Goal: Ask a question: Seek information or help from site administrators or community

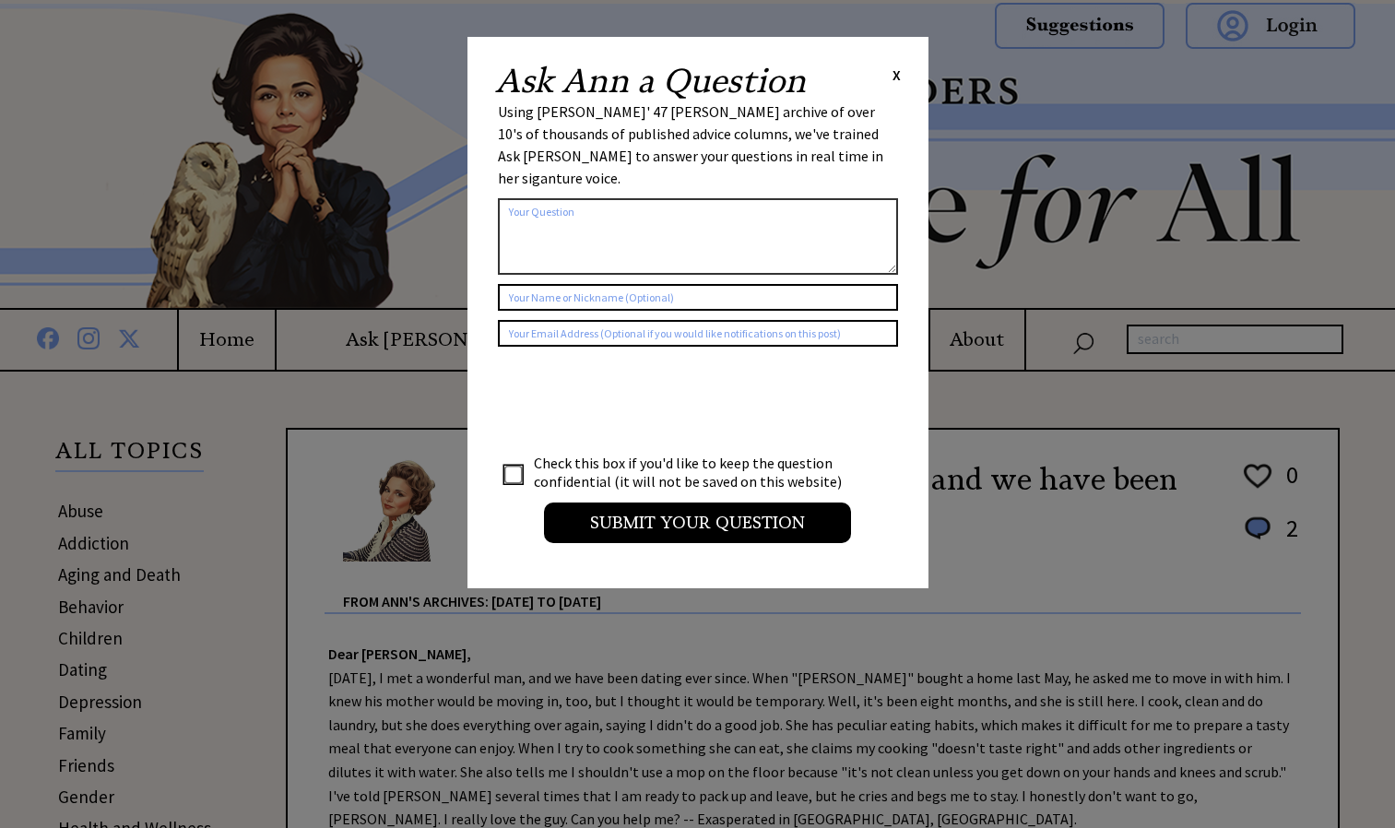
click at [649, 234] on textarea at bounding box center [698, 236] width 400 height 77
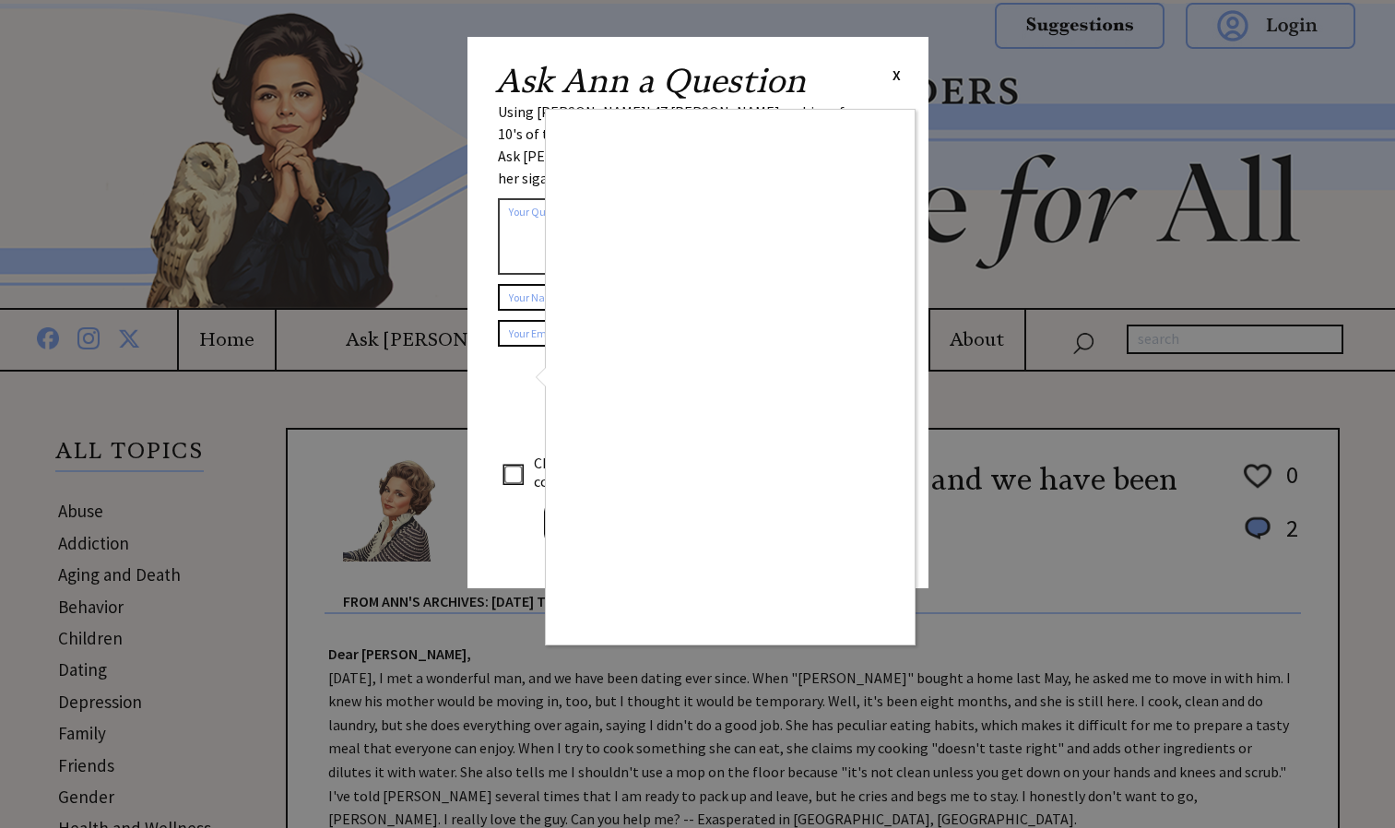
click at [1, 526] on div at bounding box center [697, 414] width 1395 height 828
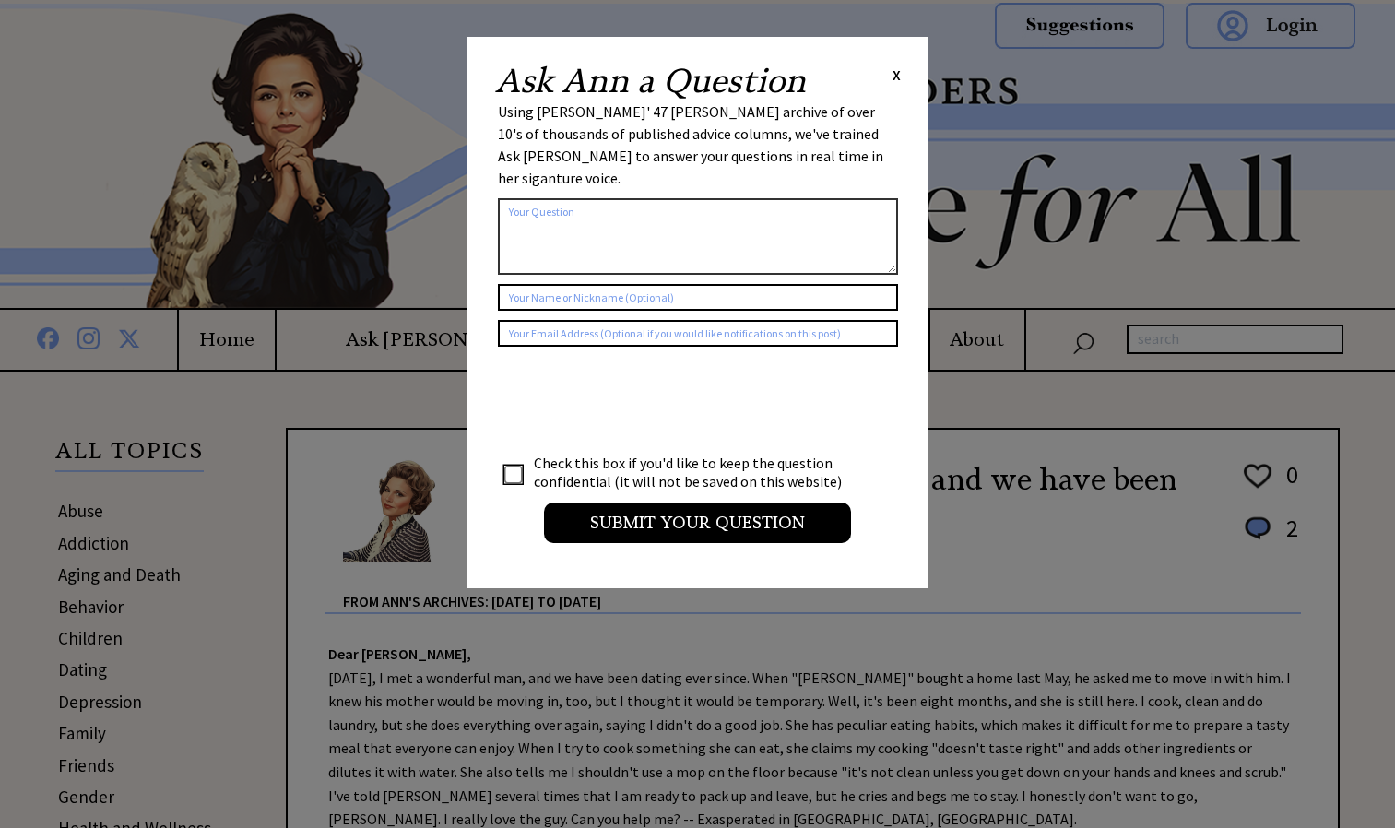
click at [713, 219] on textarea at bounding box center [698, 236] width 400 height 77
type textarea "My friend"
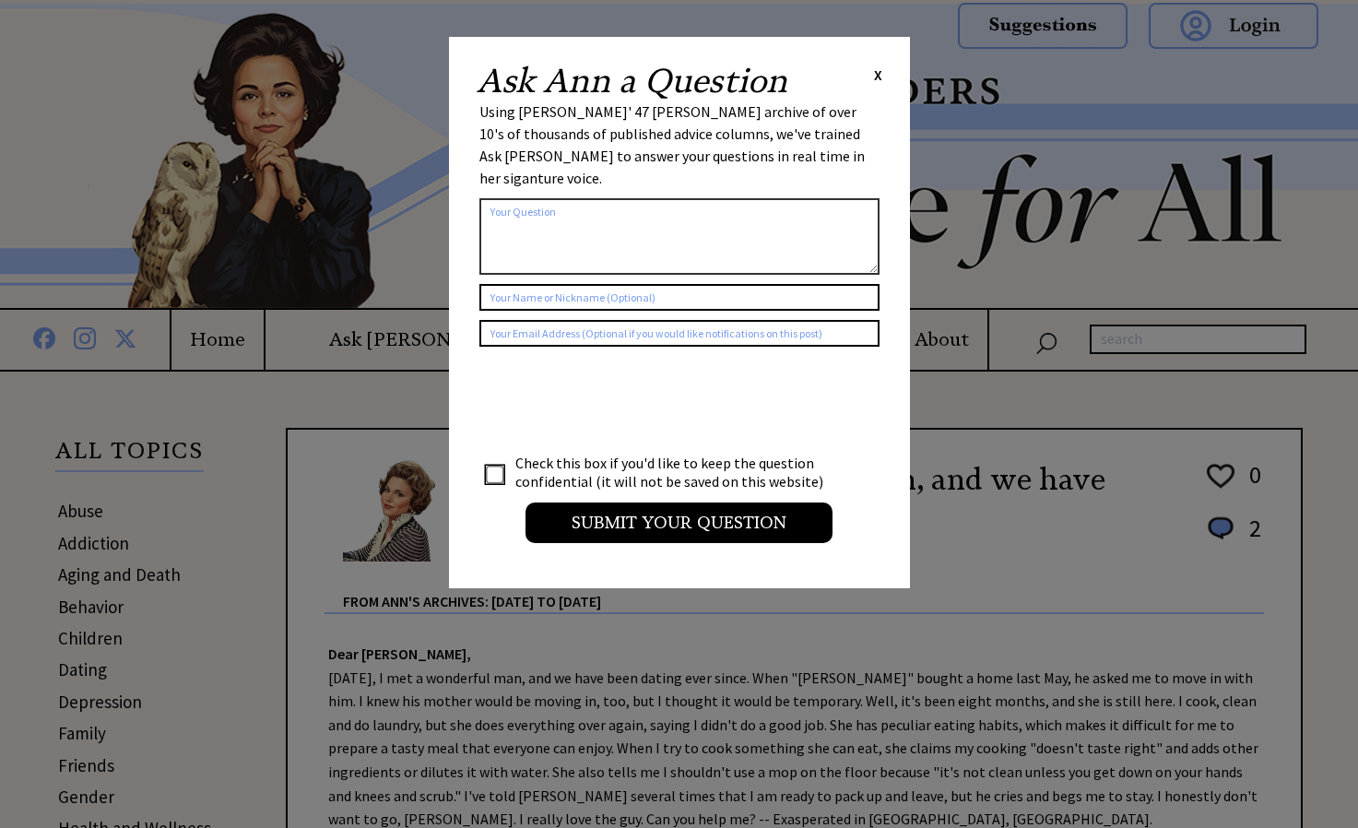
click at [594, 223] on textarea at bounding box center [679, 236] width 400 height 77
type textarea "d"
click at [582, 198] on textarea "Dear Ann landers" at bounding box center [679, 236] width 400 height 77
click at [664, 356] on div at bounding box center [622, 403] width 286 height 95
click at [626, 173] on form "2224 al_user_question ai_question_popup claude Dear Ann landers my Check this b…" at bounding box center [679, 321] width 400 height 443
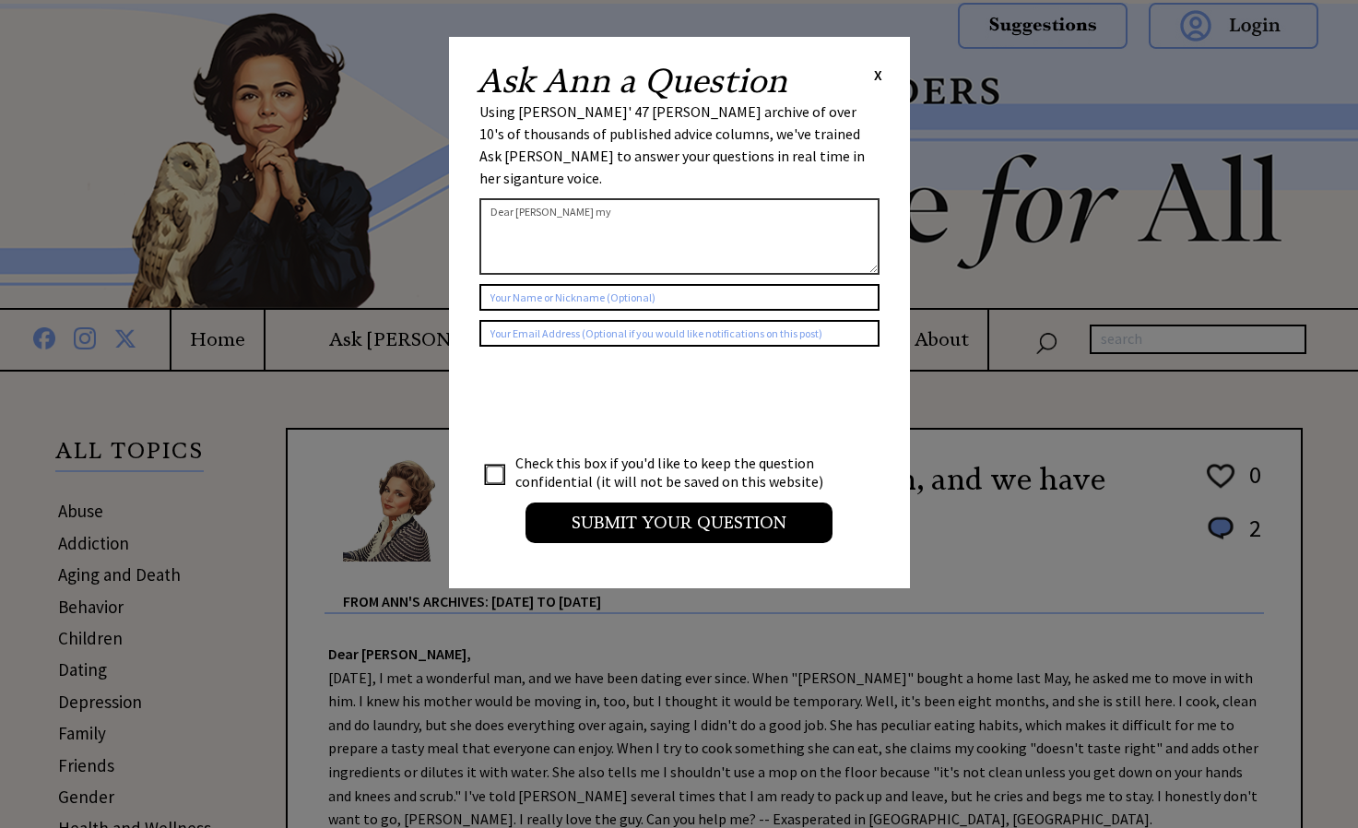
click at [628, 198] on textarea "Dear Ann landers my" at bounding box center [679, 236] width 400 height 77
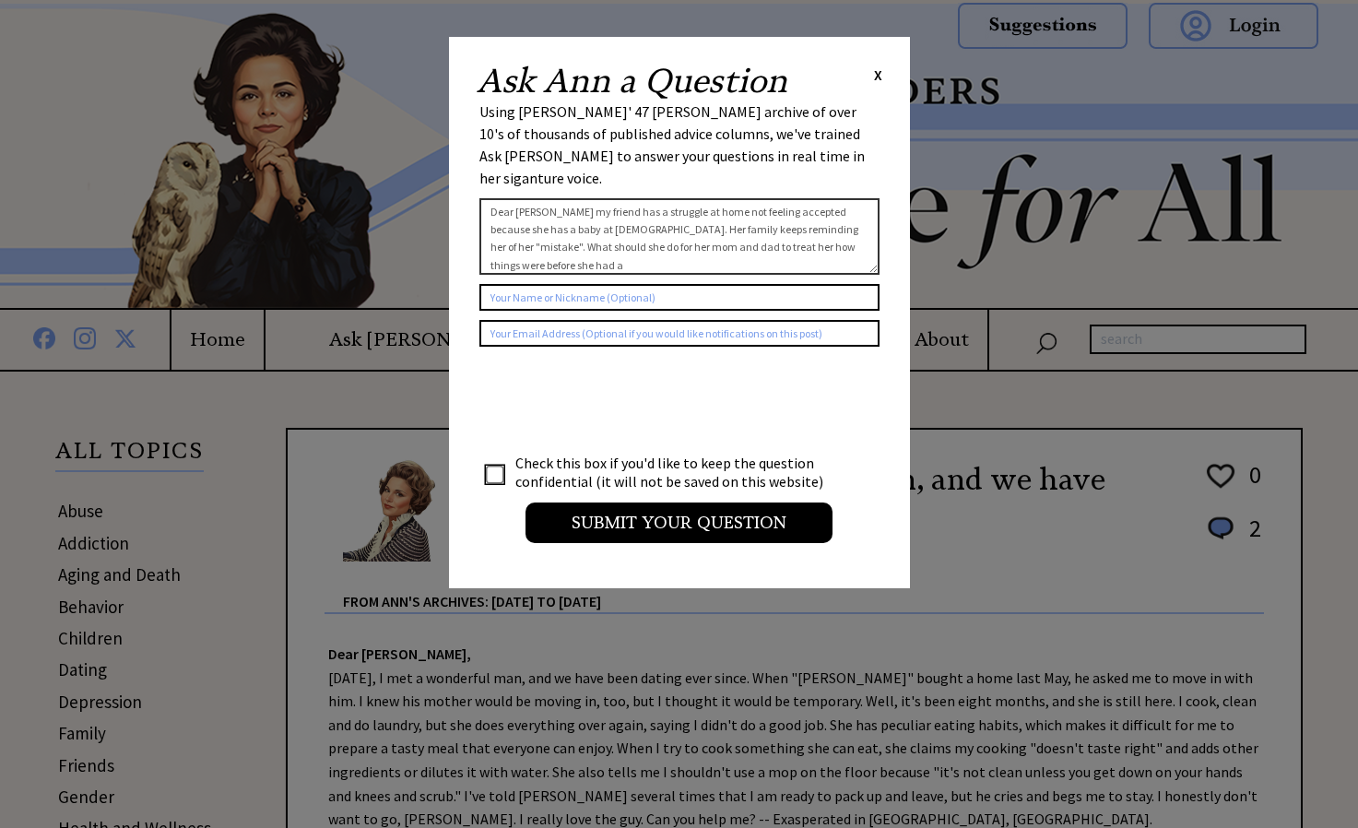
scroll to position [13, 0]
type textarea "Dear Ann landers my friend has a struggle at home not feeling accepted because …"
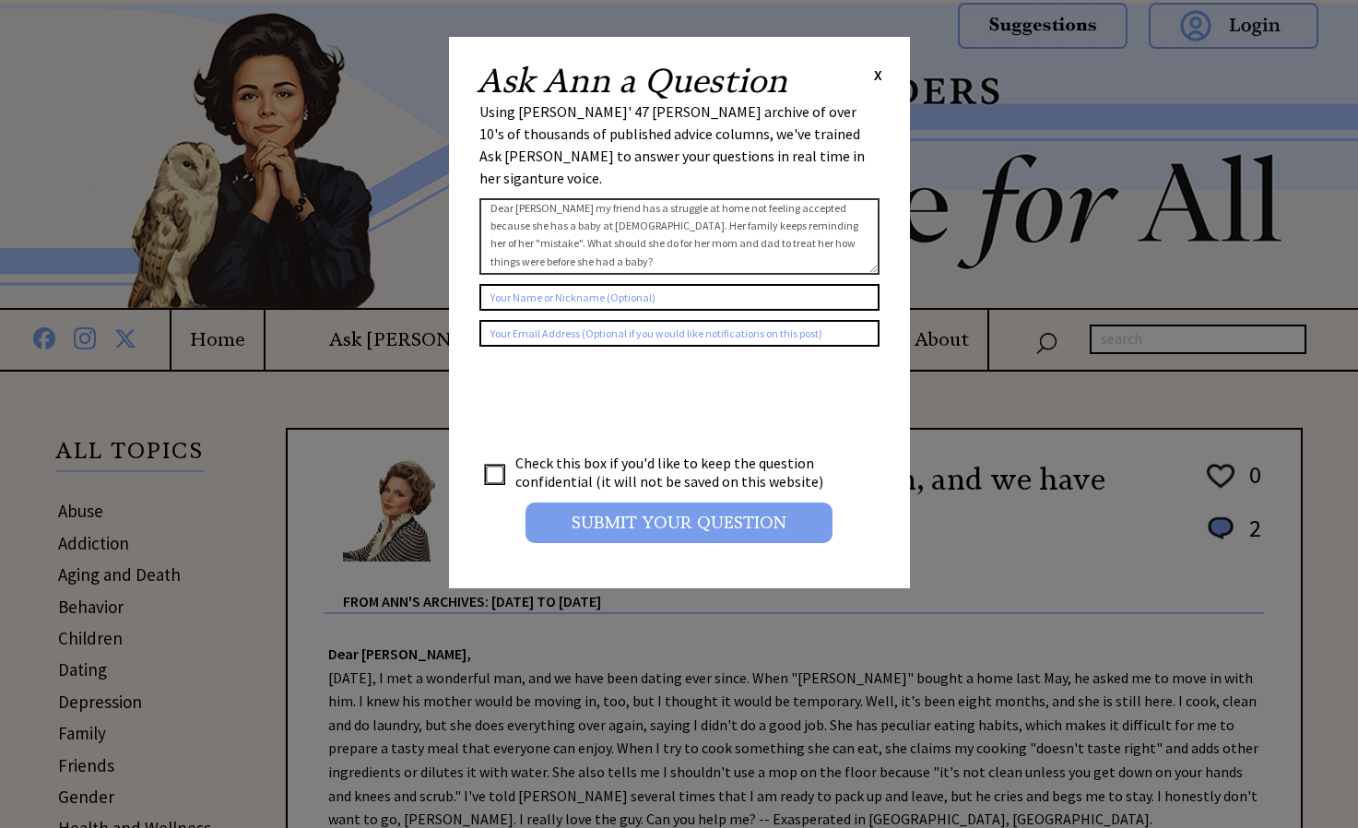
click at [633, 502] on input "Submit your Question" at bounding box center [679, 522] width 307 height 41
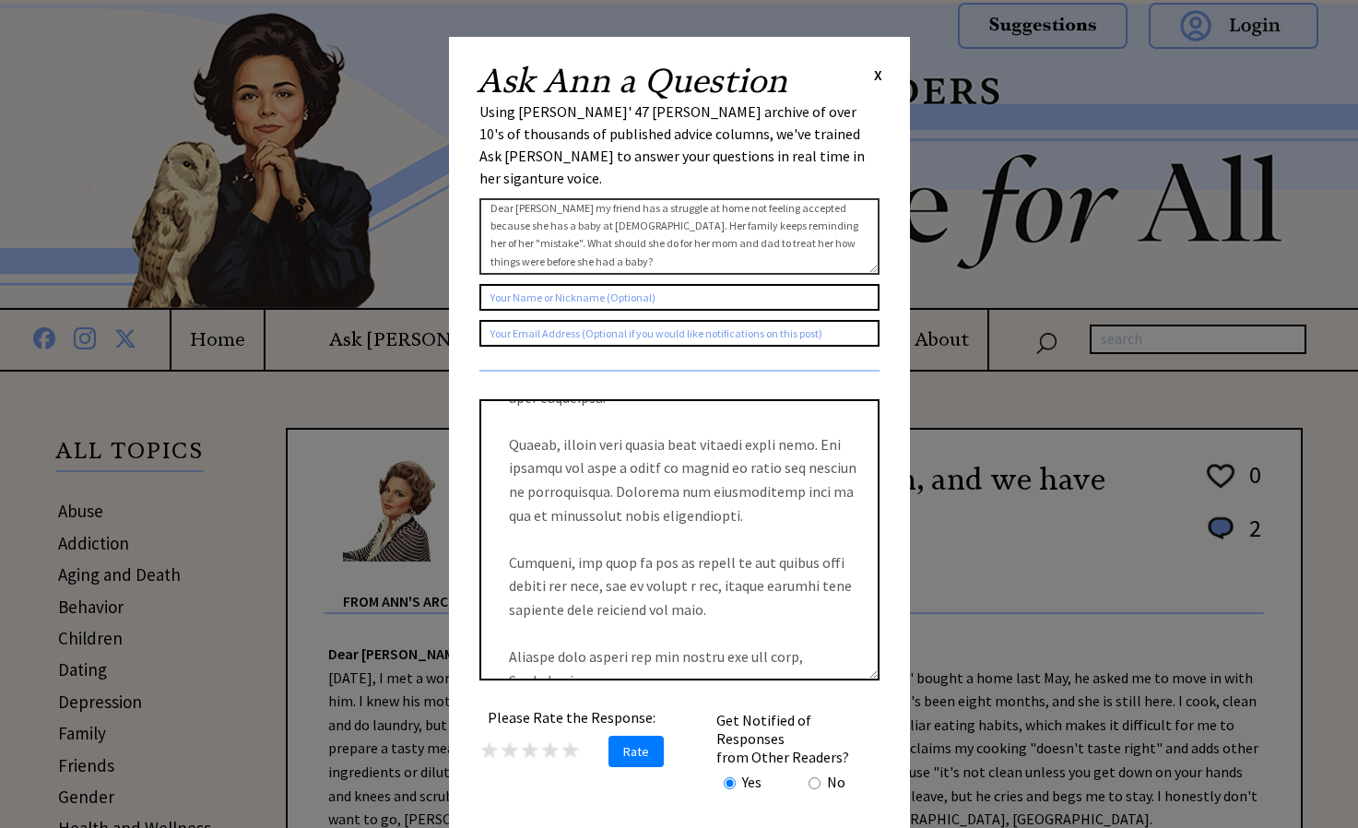
scroll to position [849, 0]
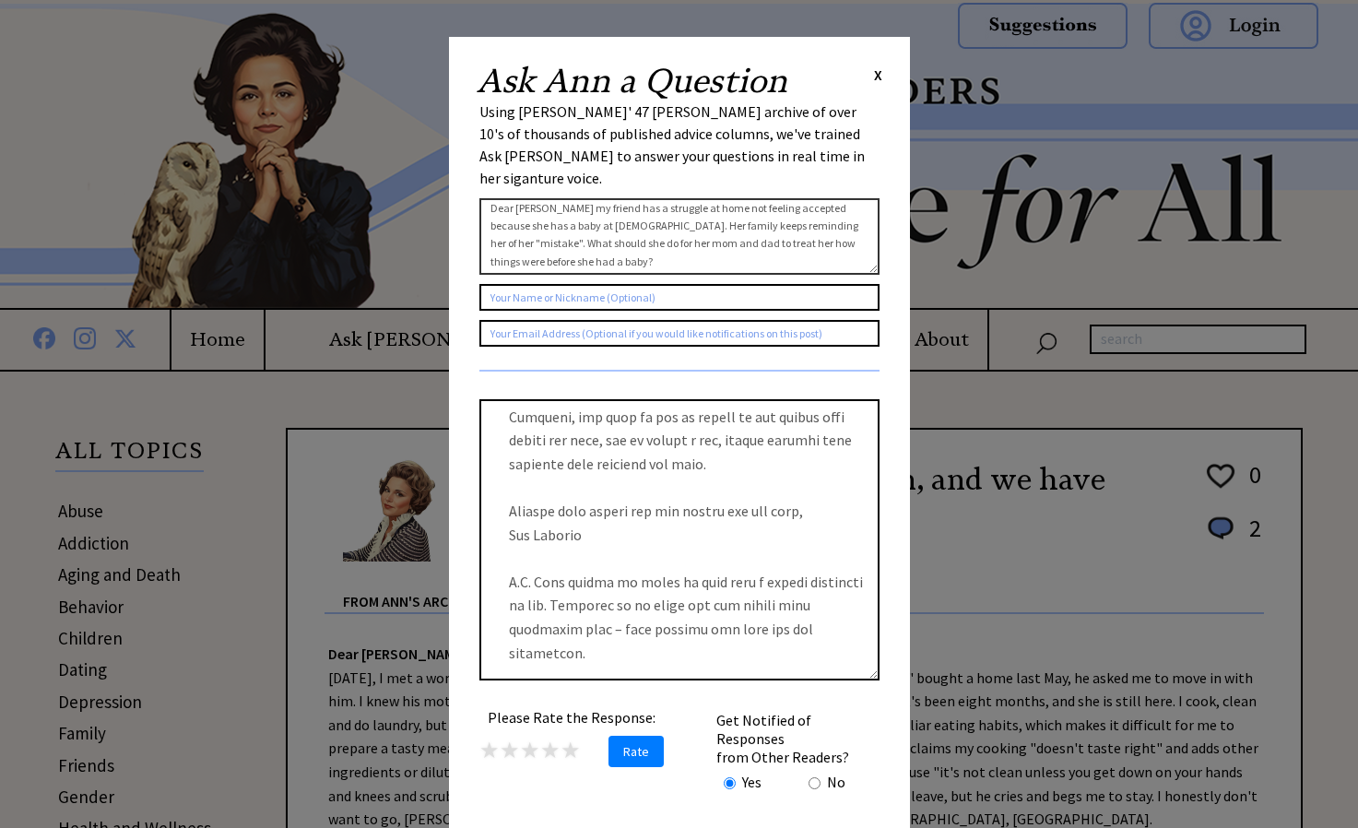
click at [876, 68] on span "X" at bounding box center [878, 74] width 8 height 18
